Goal: Navigation & Orientation: Find specific page/section

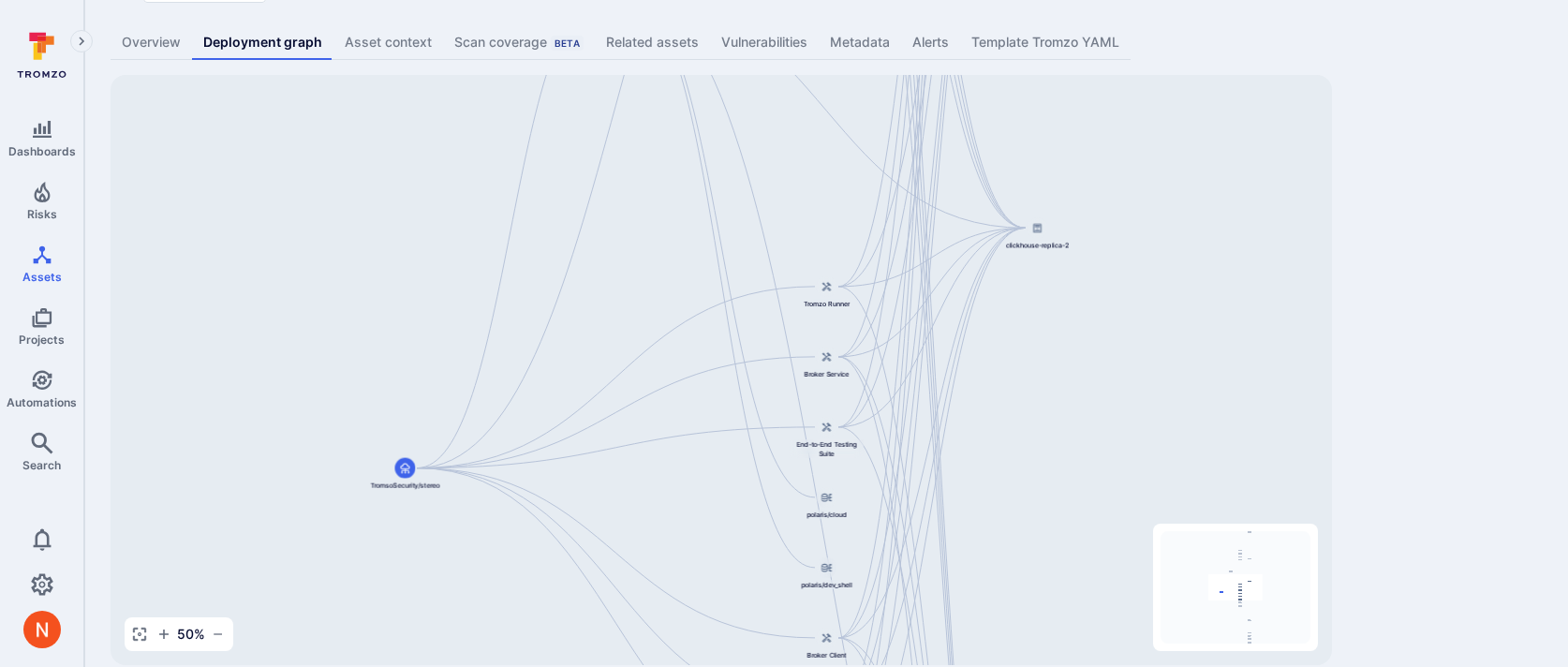
scroll to position [115, 0]
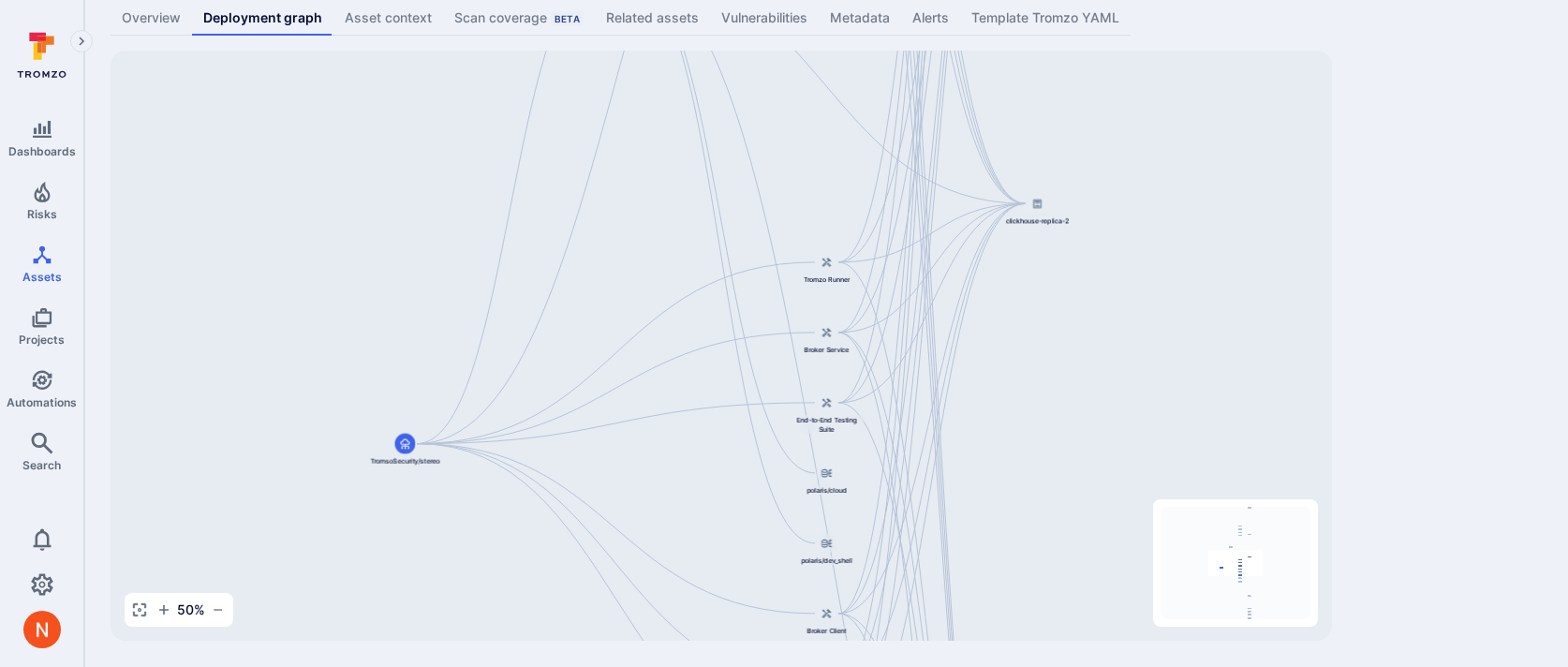
click at [976, 354] on div "Django Main Application TromsoSecurity/stereo API Service Web Interface Dashboa…" at bounding box center [721, 345] width 1221 height 590
drag, startPoint x: 690, startPoint y: 399, endPoint x: 580, endPoint y: 211, distance: 217.8
click at [583, 218] on div "Django Main Application TromsoSecurity/stereo API Service Web Interface Dashboa…" at bounding box center [721, 345] width 1221 height 590
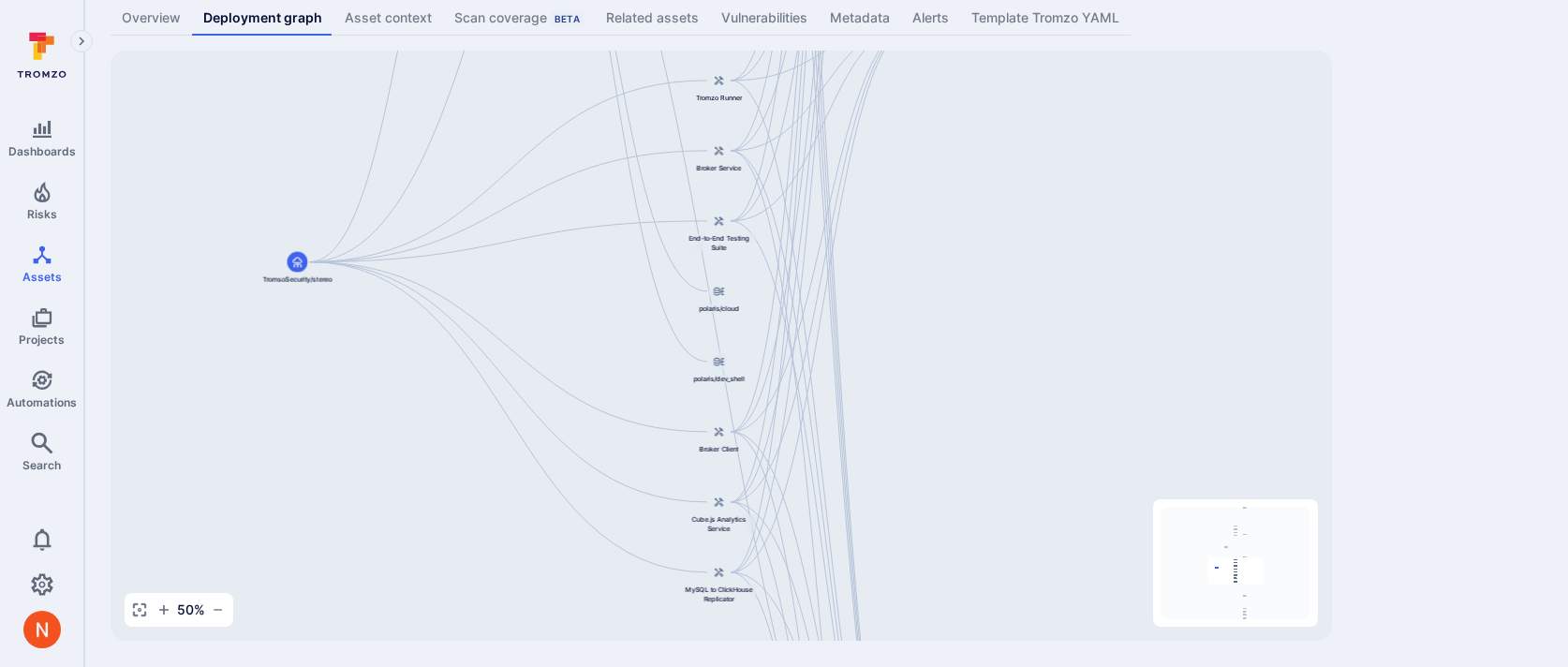
drag, startPoint x: 624, startPoint y: 343, endPoint x: 435, endPoint y: 40, distance: 357.1
click at [435, 42] on div "TromsoSecurity/stereo ... Show more Type: Code repository Overview Deployment g…" at bounding box center [826, 276] width 1484 height 782
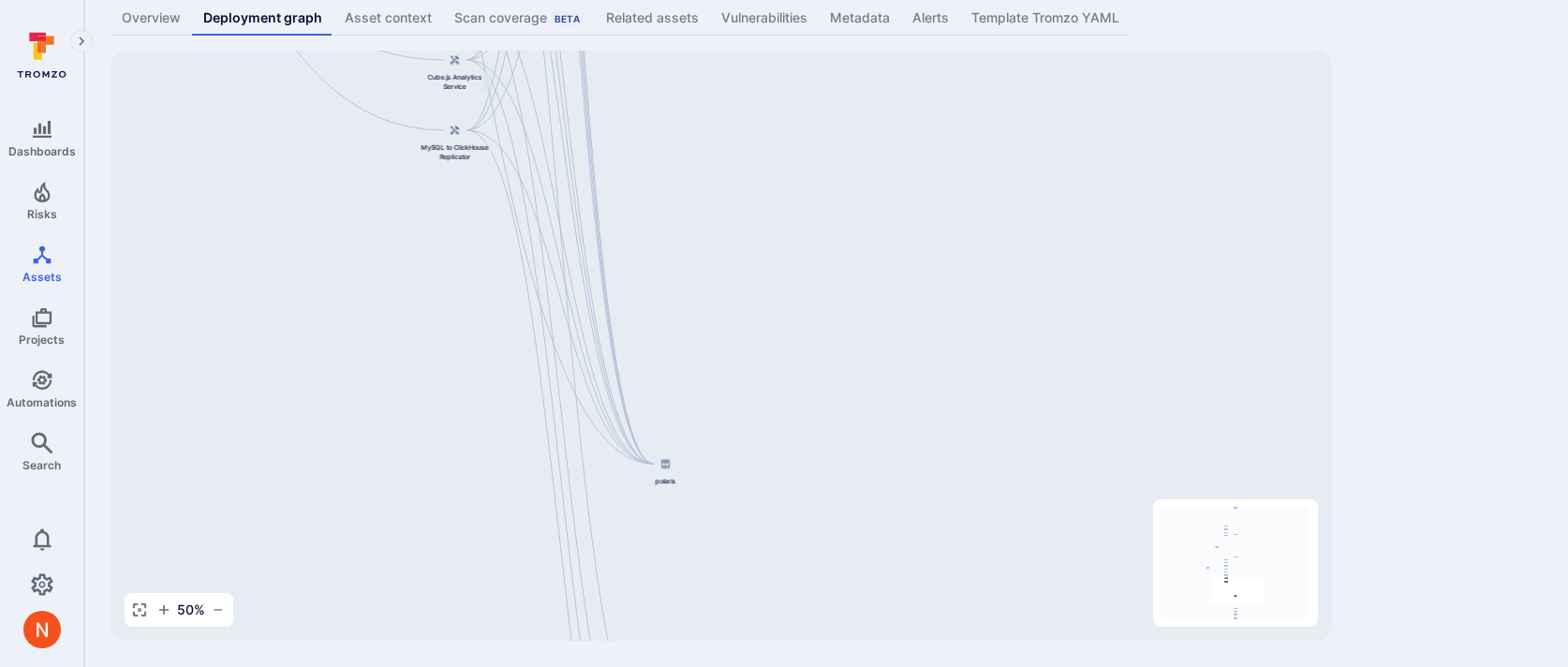
drag, startPoint x: 571, startPoint y: 326, endPoint x: 428, endPoint y: -8, distance: 363.3
click at [428, 0] on html "Dashboards Risks Assets Projects Automations Search 0 Assets Assets Pull reques…" at bounding box center [784, 218] width 1568 height 667
drag, startPoint x: 453, startPoint y: 191, endPoint x: 289, endPoint y: -143, distance: 372.1
click at [289, 0] on html "Dashboards Risks Assets Projects Automations Search 0 Assets Assets Pull reques…" at bounding box center [784, 218] width 1568 height 667
drag, startPoint x: 497, startPoint y: 160, endPoint x: 547, endPoint y: 543, distance: 386.2
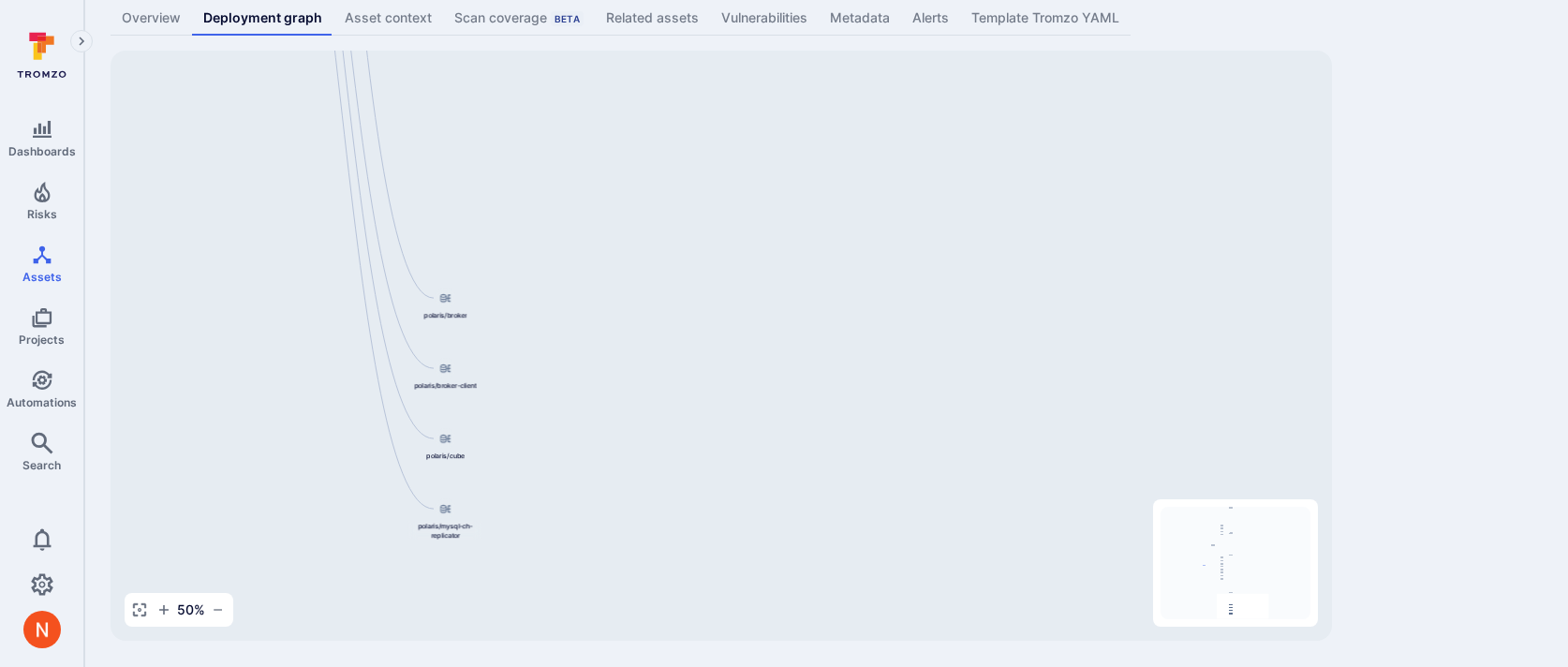
click at [547, 539] on div "Django Main Application TromsoSecurity/stereo API Service Web Interface Dashboa…" at bounding box center [721, 345] width 1221 height 590
click at [491, 71] on div "Django Main Application TromsoSecurity/stereo API Service Web Interface Dashboa…" at bounding box center [721, 345] width 1221 height 590
drag, startPoint x: 525, startPoint y: 308, endPoint x: 541, endPoint y: 420, distance: 113.1
click at [541, 420] on div "Django Main Application TromsoSecurity/stereo API Service Web Interface Dashboa…" at bounding box center [721, 345] width 1221 height 590
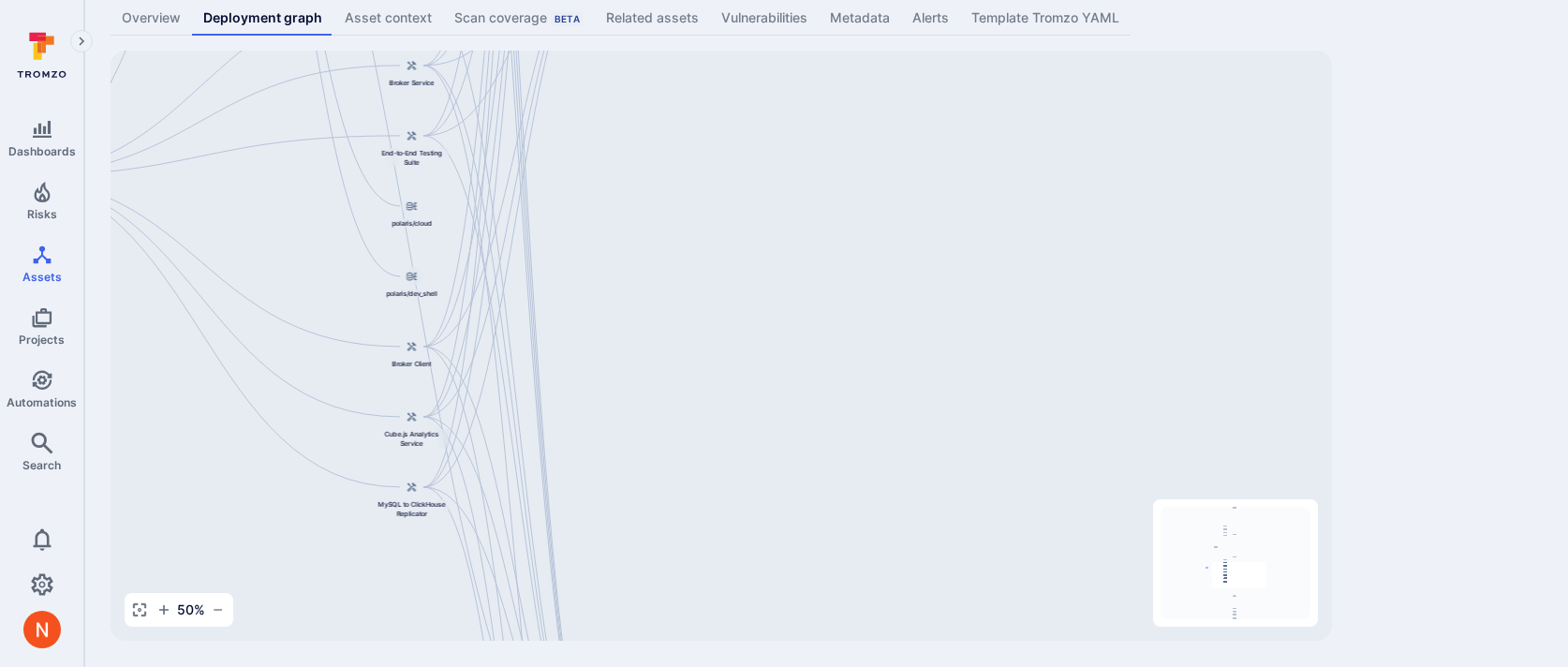
drag, startPoint x: 505, startPoint y: 164, endPoint x: 648, endPoint y: 584, distance: 443.7
click at [648, 584] on div "Django Main Application TromsoSecurity/stereo API Service Web Interface Dashboa…" at bounding box center [721, 345] width 1221 height 590
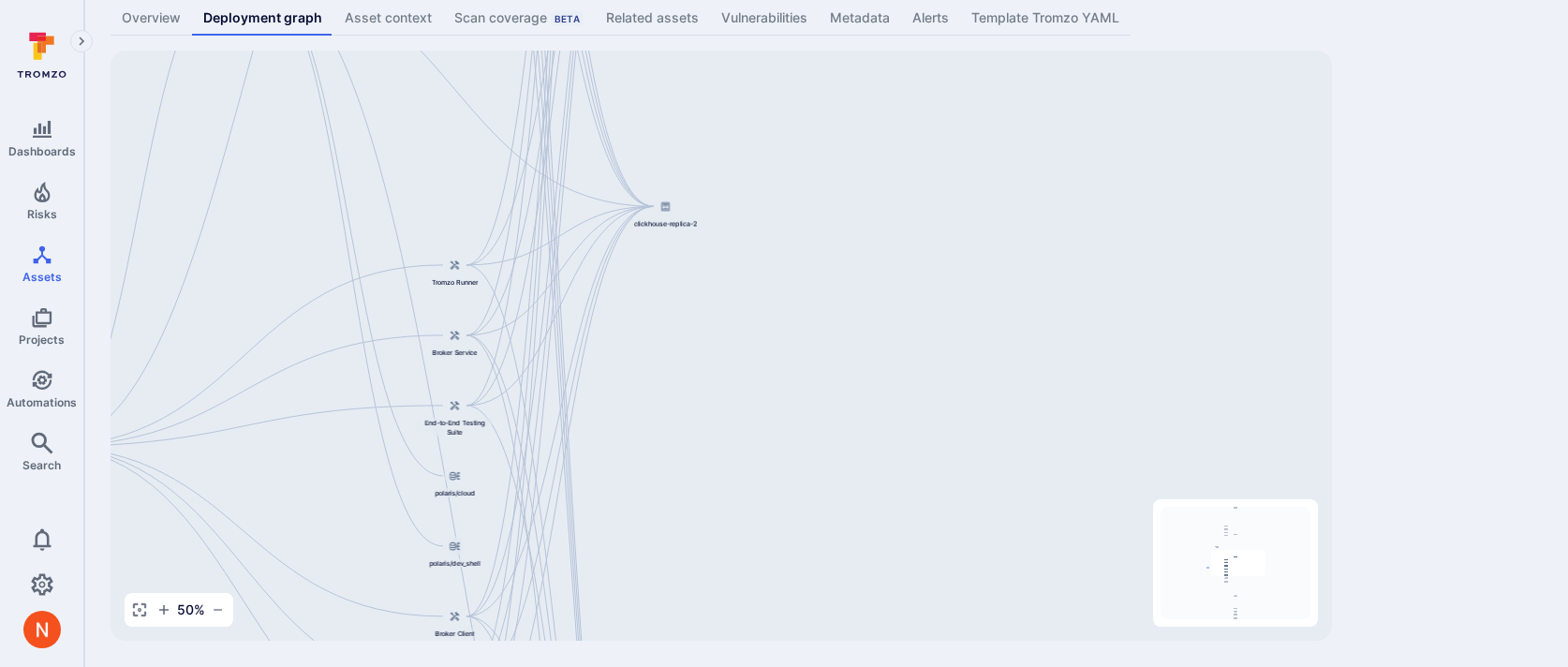
drag, startPoint x: 634, startPoint y: 262, endPoint x: 661, endPoint y: 622, distance: 361.0
click at [661, 620] on div "Django Main Application TromsoSecurity/stereo API Service Web Interface Dashboa…" at bounding box center [721, 345] width 1221 height 590
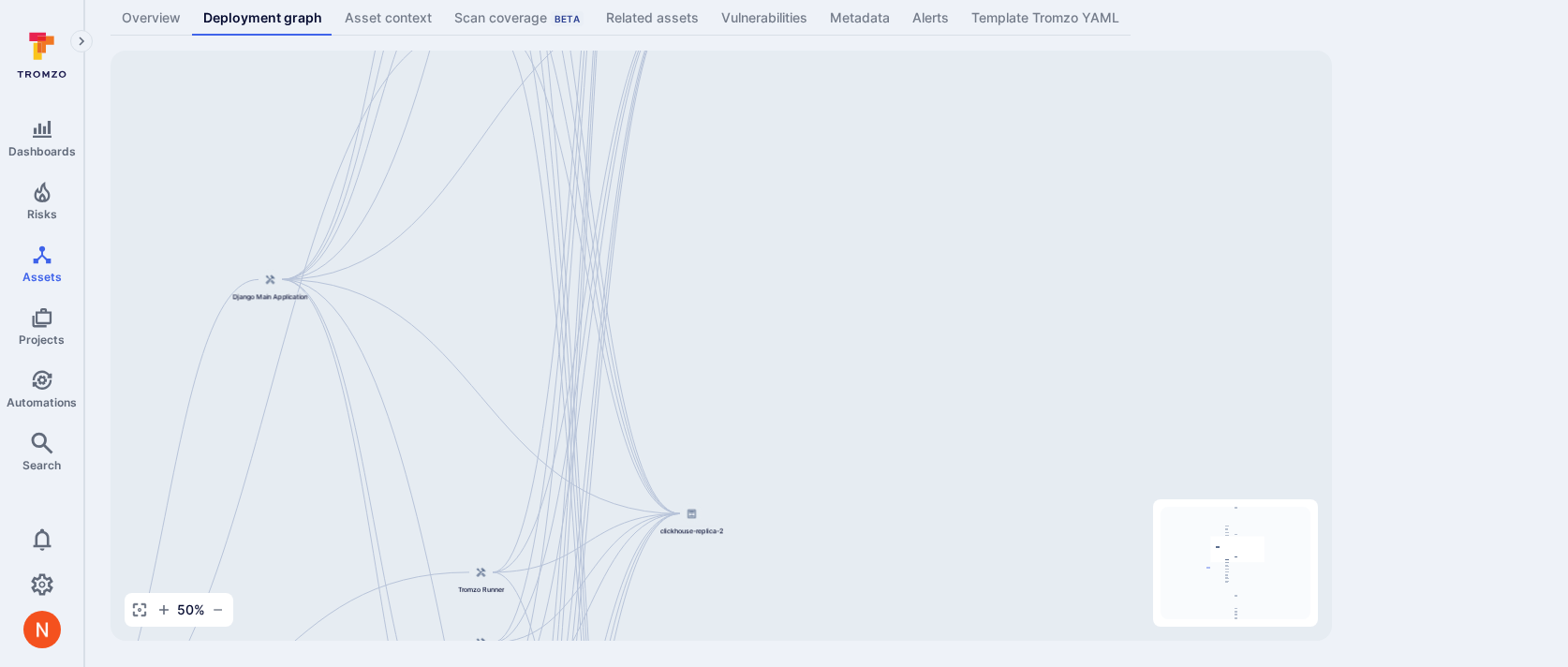
drag, startPoint x: 692, startPoint y: 352, endPoint x: 692, endPoint y: 640, distance: 288.0
click at [692, 640] on div "Django Main Application TromsoSecurity/stereo API Service Web Interface Dashboa…" at bounding box center [721, 345] width 1221 height 590
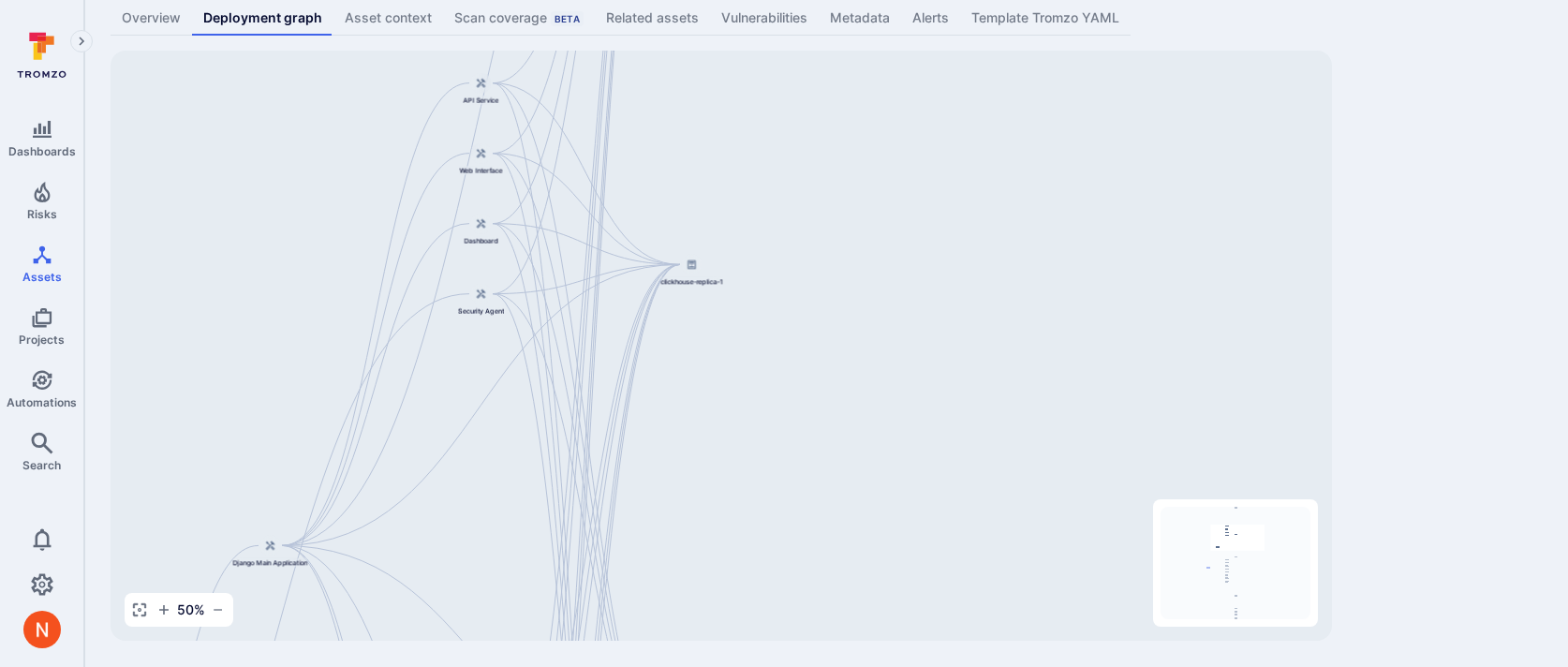
drag, startPoint x: 666, startPoint y: 251, endPoint x: 666, endPoint y: 544, distance: 293.0
click at [666, 545] on div "Django Main Application TromsoSecurity/stereo API Service Web Interface Dashboa…" at bounding box center [721, 345] width 1221 height 590
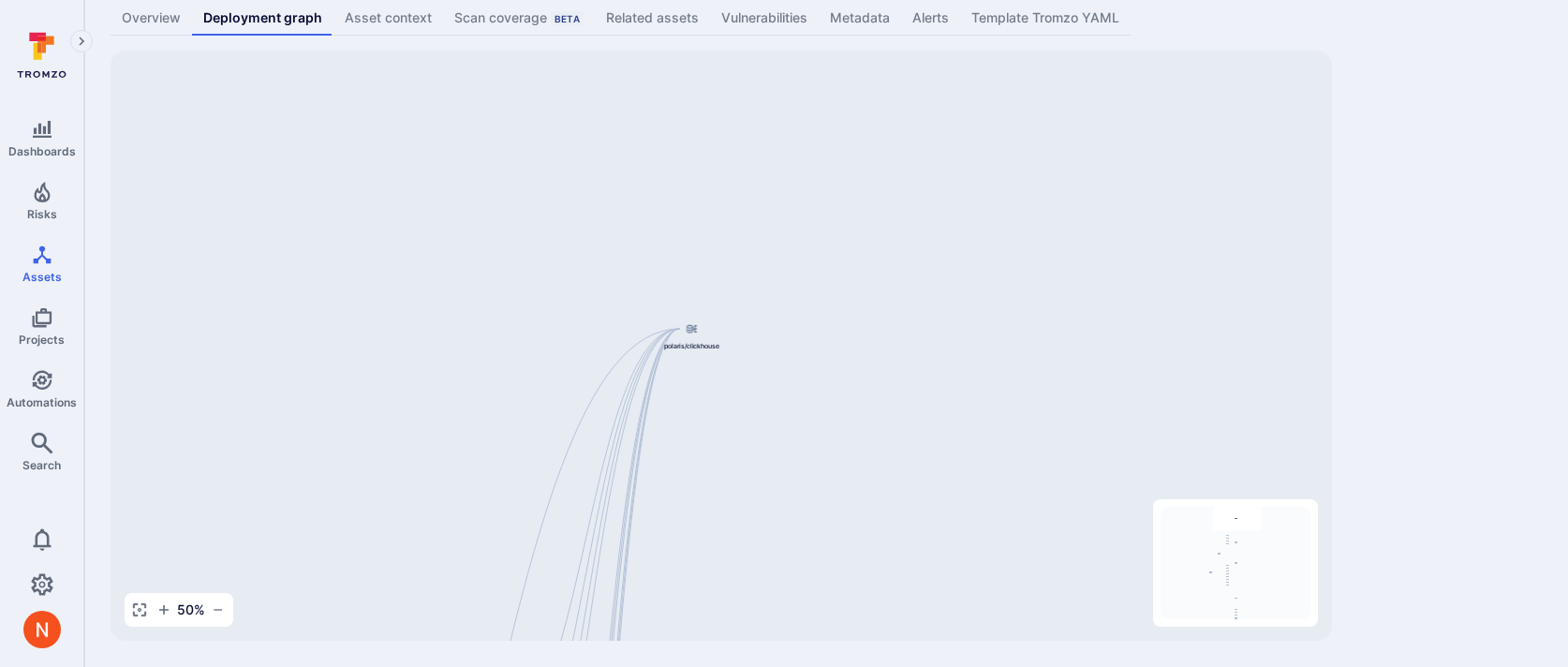
drag, startPoint x: 697, startPoint y: 381, endPoint x: 697, endPoint y: 750, distance: 369.0
click at [697, 552] on html "Dashboards Risks Assets Projects Automations Search 0 Assets Assets Pull reques…" at bounding box center [784, 218] width 1568 height 667
drag, startPoint x: 680, startPoint y: 558, endPoint x: 687, endPoint y: 183, distance: 375.1
click at [687, 183] on div "Django Main Application TromsoSecurity/stereo API Service Web Interface Dashboa…" at bounding box center [721, 345] width 1221 height 590
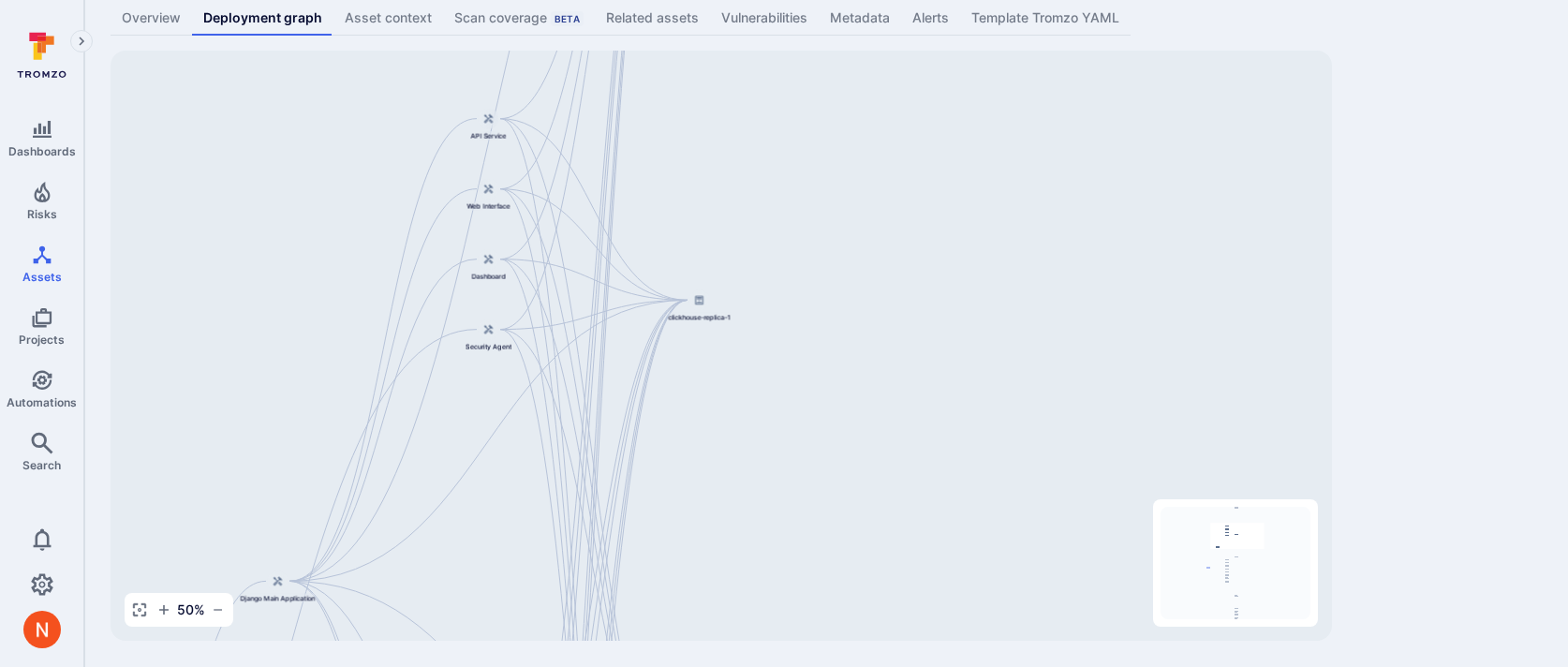
drag, startPoint x: 711, startPoint y: 402, endPoint x: 695, endPoint y: 23, distance: 379.3
click at [696, 32] on div "TromsoSecurity/stereo ... Show more Type: Code repository Overview Deployment g…" at bounding box center [826, 276] width 1484 height 782
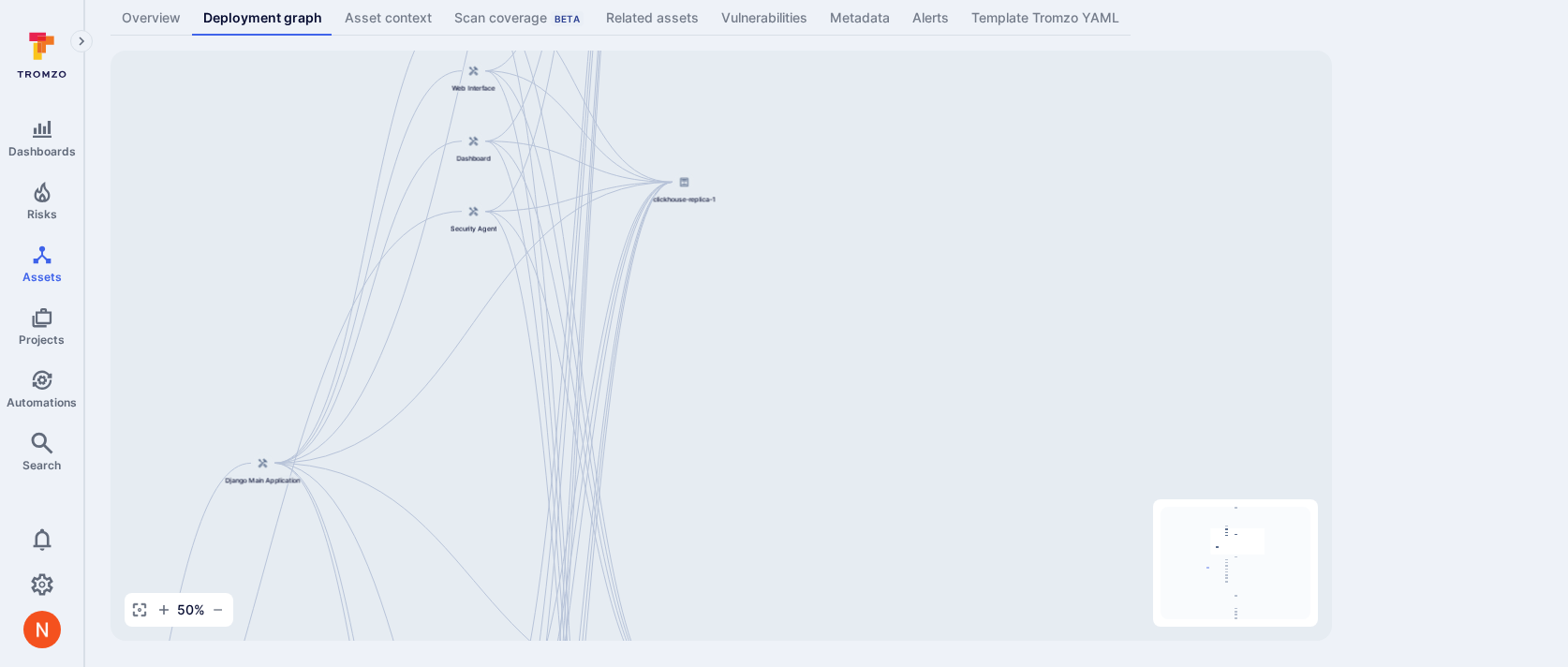
click at [694, 204] on div "Django Main Application TromsoSecurity/stereo API Service Web Interface Dashboa…" at bounding box center [721, 345] width 1221 height 590
click at [687, 194] on span "clickhouse-replica-1" at bounding box center [684, 199] width 63 height 9
click at [699, 326] on div "Django Main Application TromsoSecurity/stereo API Service Web Interface Dashboa…" at bounding box center [721, 345] width 1221 height 590
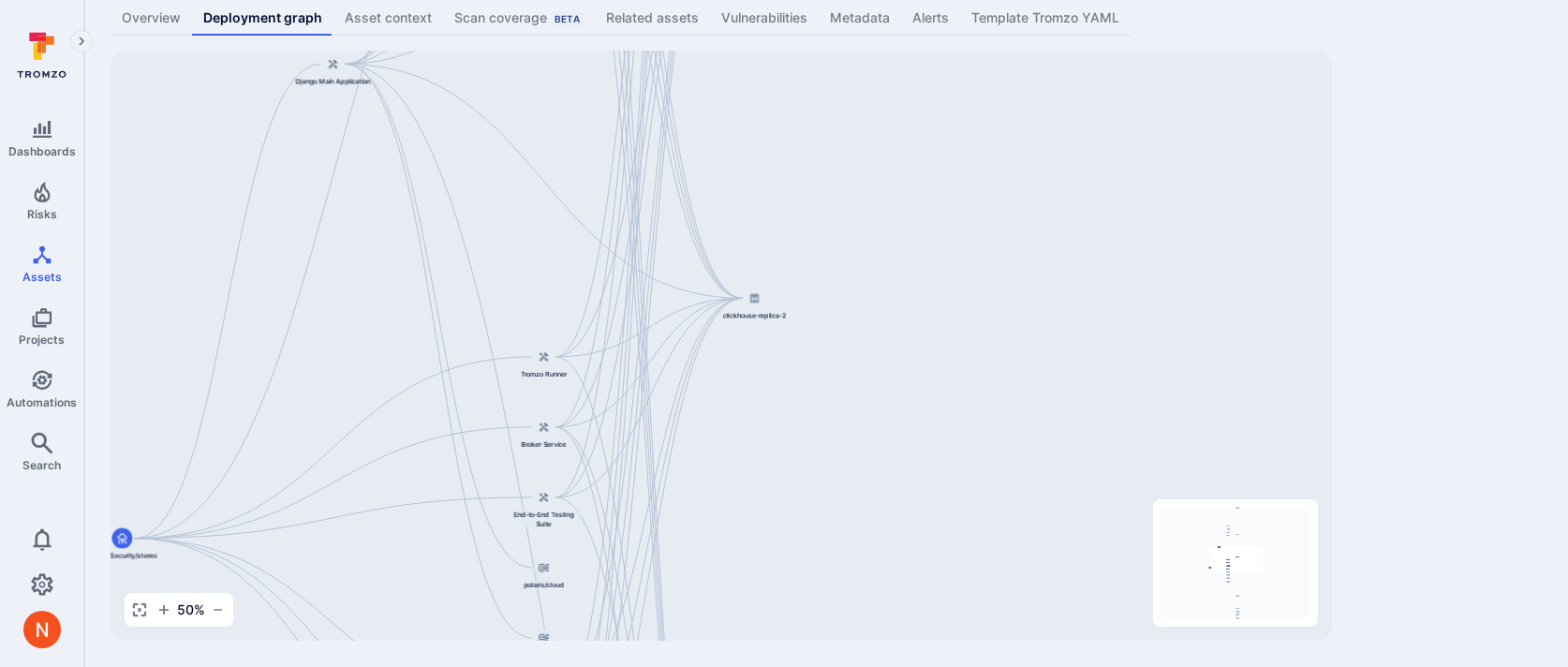
drag, startPoint x: 680, startPoint y: 349, endPoint x: 751, endPoint y: -51, distance: 406.3
click at [751, 0] on html "Dashboards Risks Assets Projects Automations Search 0 Assets Assets Pull reques…" at bounding box center [784, 218] width 1568 height 667
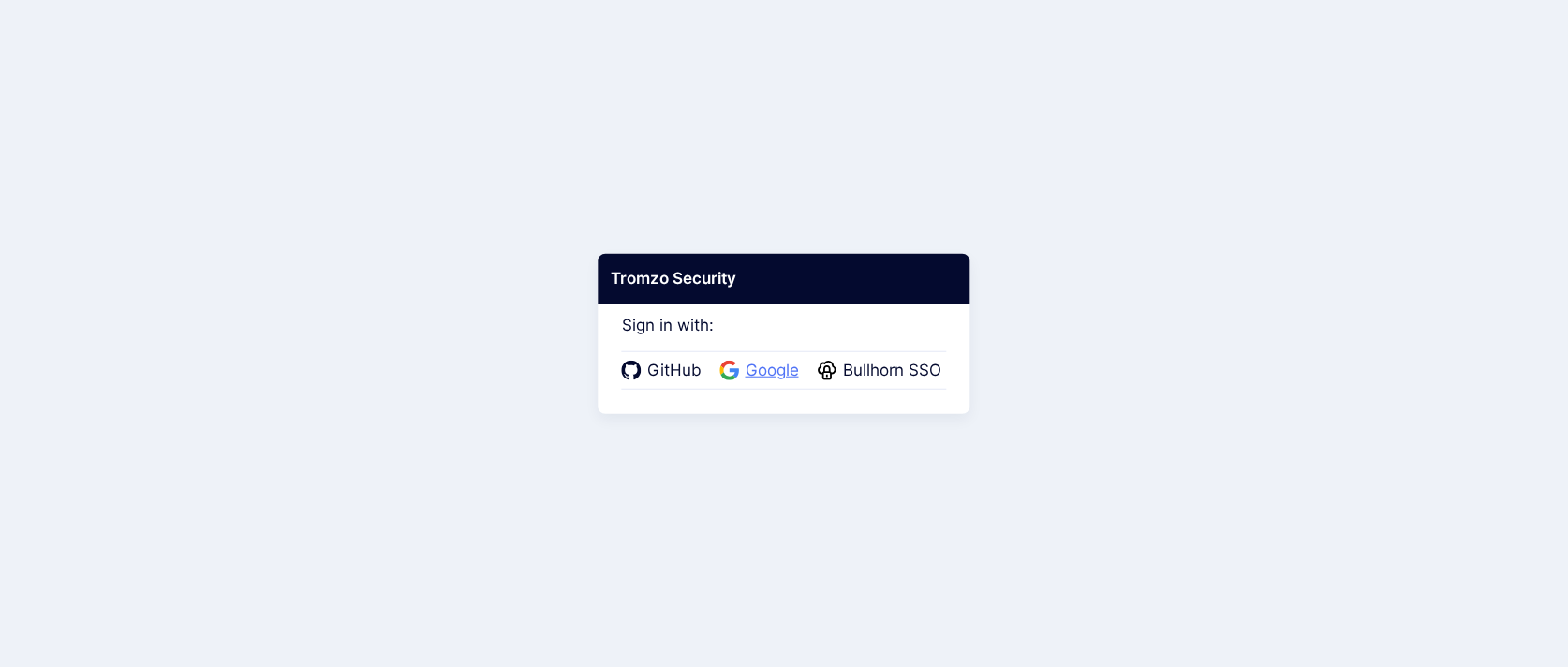
click at [767, 373] on span "Google" at bounding box center [772, 371] width 65 height 24
